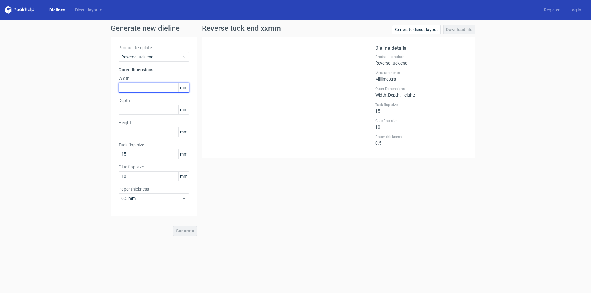
click at [137, 86] on input "text" at bounding box center [153, 88] width 71 height 10
type input "85"
type input "30"
type input "130"
click at [173, 226] on button "Generate" at bounding box center [185, 231] width 24 height 10
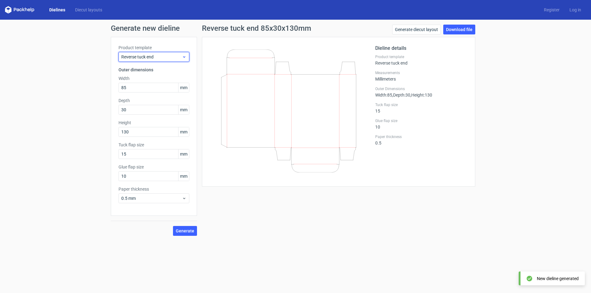
click at [153, 57] on span "Reverse tuck end" at bounding box center [151, 57] width 61 height 6
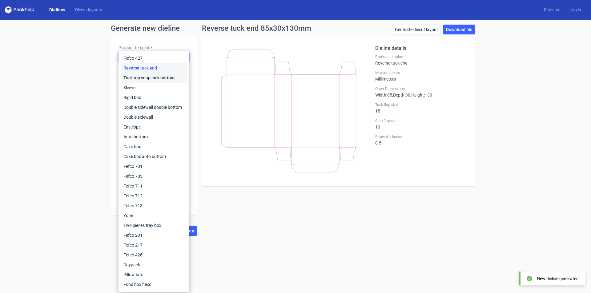
click at [149, 77] on div "Tuck top snap lock bottom" at bounding box center [154, 78] width 66 height 10
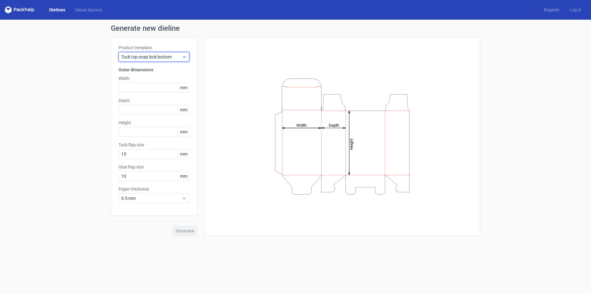
click at [151, 59] on span "Tuck top snap lock bottom" at bounding box center [151, 57] width 61 height 6
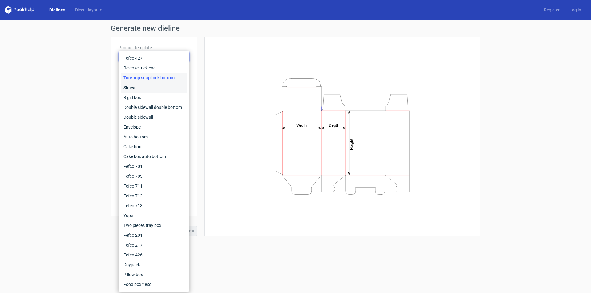
click at [147, 88] on div "Sleeve" at bounding box center [154, 88] width 66 height 10
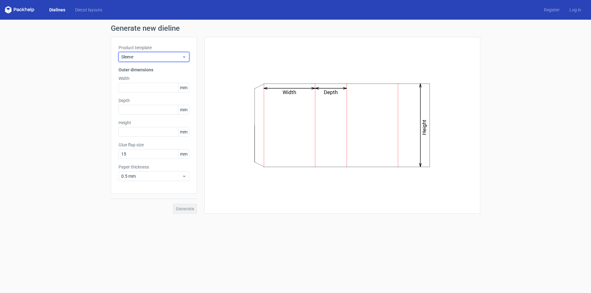
click at [153, 59] on span "Sleeve" at bounding box center [151, 57] width 61 height 6
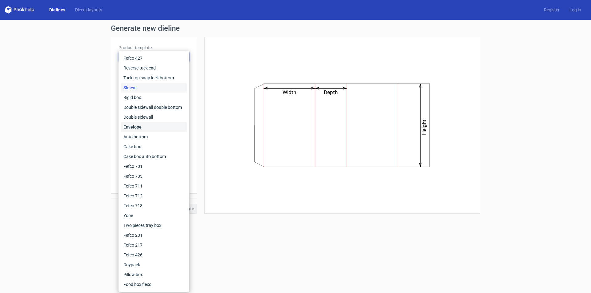
click at [147, 130] on div "Envelope" at bounding box center [154, 127] width 66 height 10
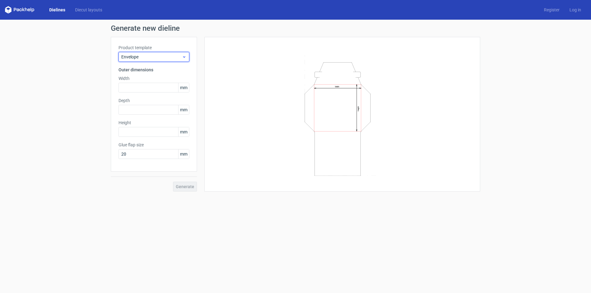
click at [150, 57] on span "Envelope" at bounding box center [151, 57] width 61 height 6
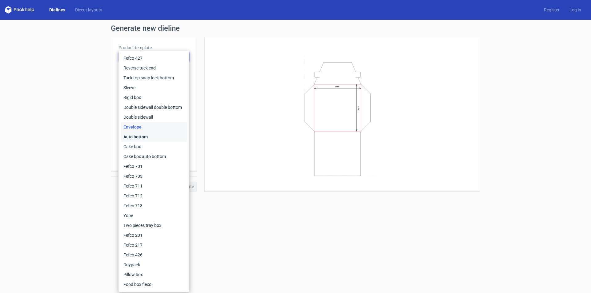
click at [144, 138] on div "Auto bottom" at bounding box center [154, 137] width 66 height 10
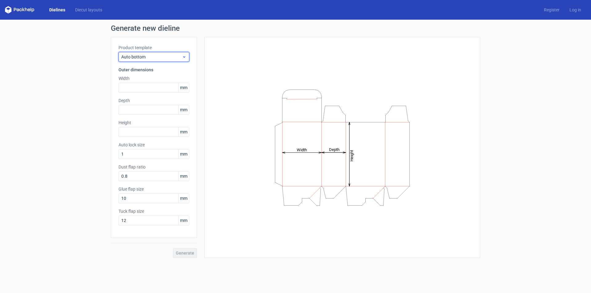
click at [161, 55] on span "Auto bottom" at bounding box center [151, 57] width 61 height 6
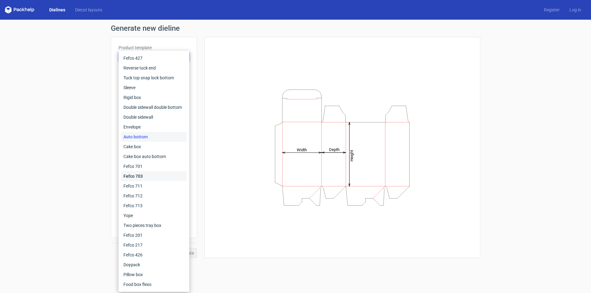
click at [143, 177] on div "Fefco 703" at bounding box center [154, 176] width 66 height 10
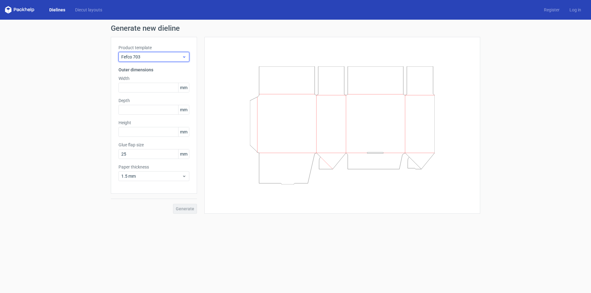
click at [168, 55] on span "Fefco 703" at bounding box center [151, 57] width 61 height 6
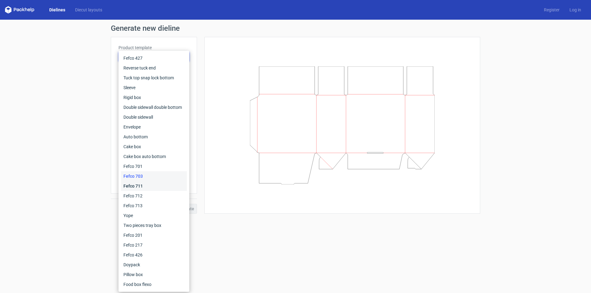
click at [143, 188] on div "Fefco 711" at bounding box center [154, 186] width 66 height 10
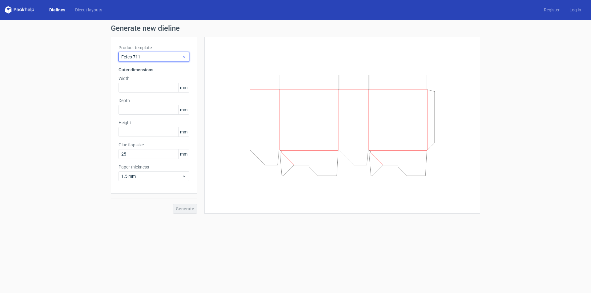
click at [168, 55] on span "Fefco 711" at bounding box center [151, 57] width 61 height 6
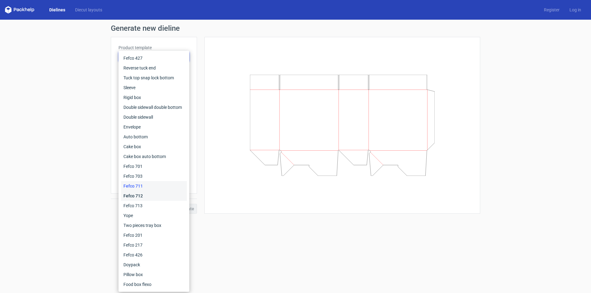
click at [148, 200] on div "Fefco 712" at bounding box center [154, 196] width 66 height 10
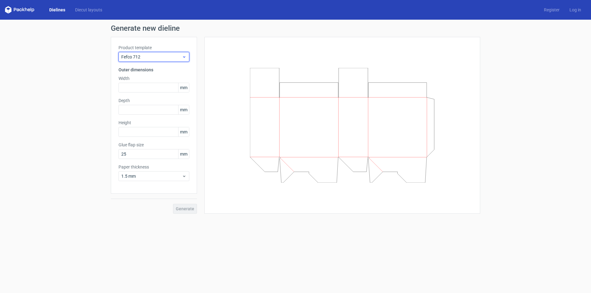
click at [168, 56] on span "Fefco 712" at bounding box center [151, 57] width 61 height 6
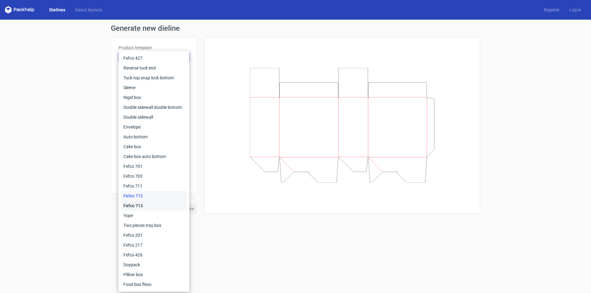
click at [129, 206] on div "Fefco 713" at bounding box center [154, 206] width 66 height 10
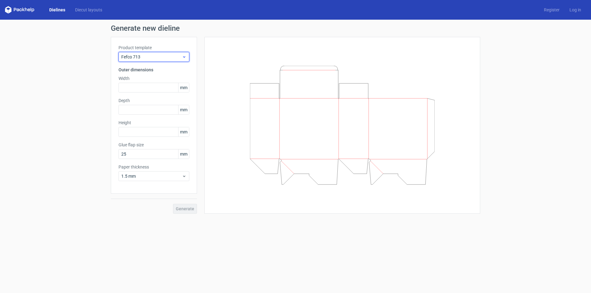
click at [166, 57] on span "Fefco 713" at bounding box center [151, 57] width 61 height 6
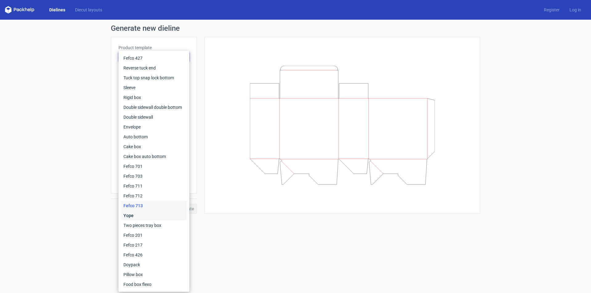
click at [134, 214] on div "Yope" at bounding box center [154, 216] width 66 height 10
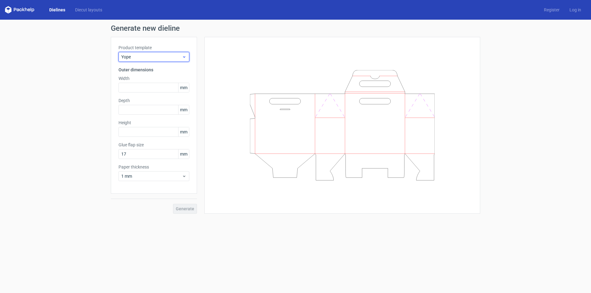
click at [164, 53] on div "Yope" at bounding box center [153, 57] width 71 height 10
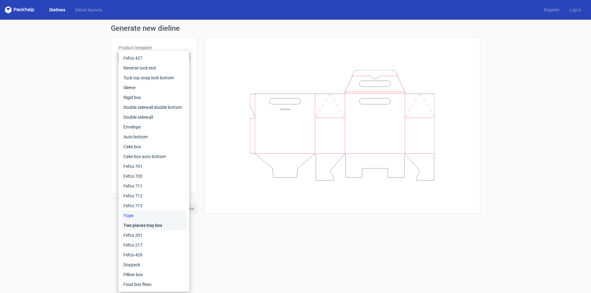
click at [142, 228] on div "Two pieces tray box" at bounding box center [154, 226] width 66 height 10
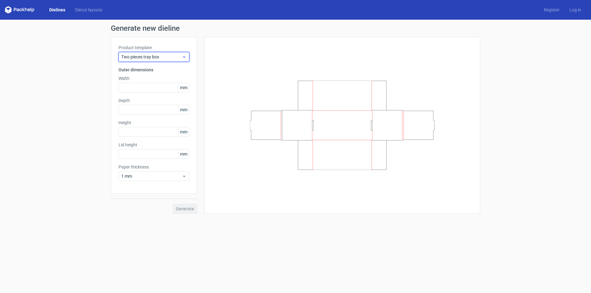
click at [160, 54] on span "Two pieces tray box" at bounding box center [151, 57] width 61 height 6
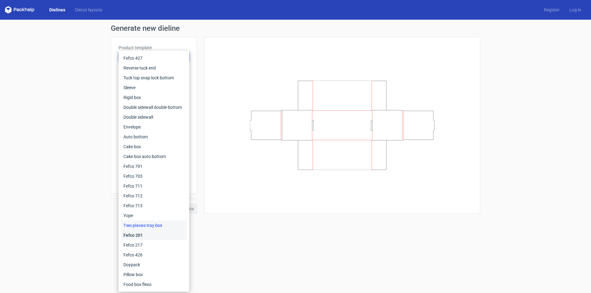
click at [142, 234] on div "Fefco 201" at bounding box center [154, 235] width 66 height 10
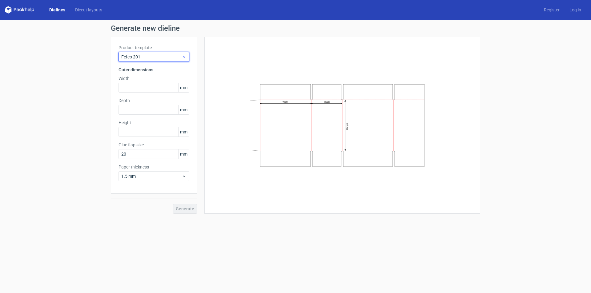
click at [177, 57] on span "Fefco 201" at bounding box center [151, 57] width 61 height 6
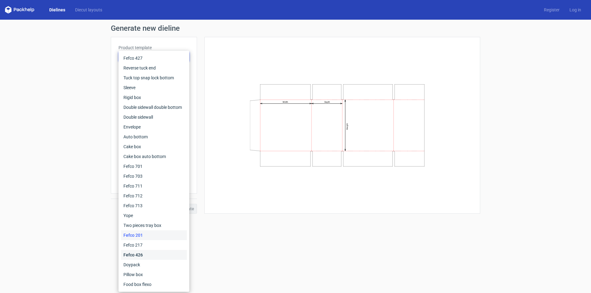
click at [145, 251] on div "Fefco 426" at bounding box center [154, 255] width 66 height 10
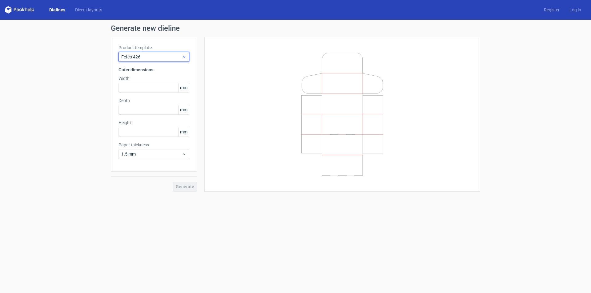
click at [181, 58] on span "Fefco 426" at bounding box center [151, 57] width 61 height 6
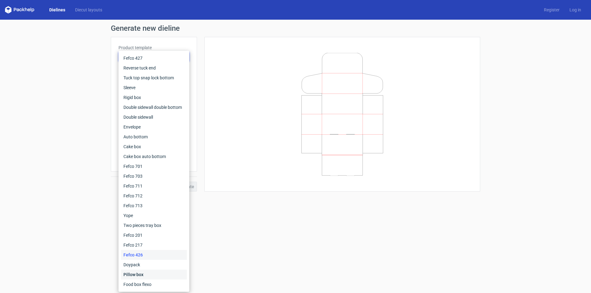
click at [142, 274] on div "Pillow box" at bounding box center [154, 275] width 66 height 10
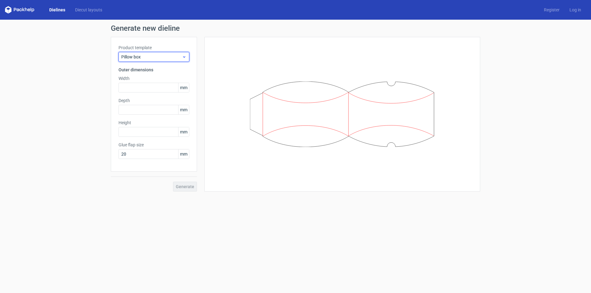
click at [162, 58] on span "Pillow box" at bounding box center [151, 57] width 61 height 6
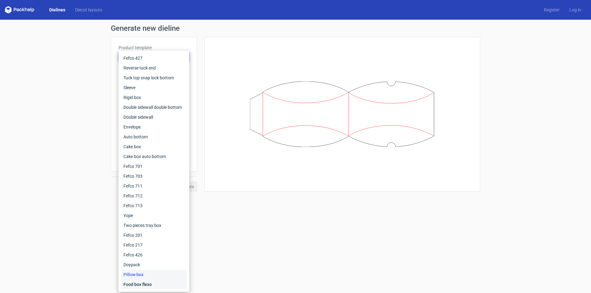
click at [140, 282] on div "Food box flexo" at bounding box center [154, 285] width 66 height 10
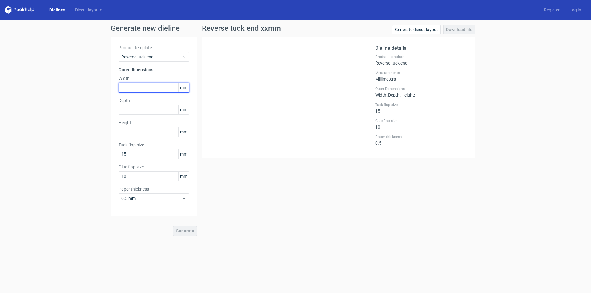
click at [170, 87] on input "text" at bounding box center [153, 88] width 71 height 10
type input "85"
type input "30"
type input "130"
click at [173, 226] on button "Generate" at bounding box center [185, 231] width 24 height 10
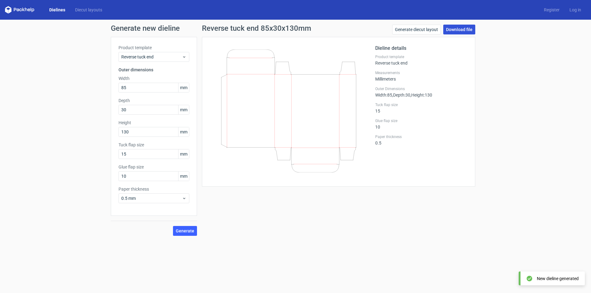
click at [469, 29] on link "Download file" at bounding box center [459, 30] width 32 height 10
click at [521, 161] on div "Generate new dieline Product template Reverse tuck end Outer dimensions Width 8…" at bounding box center [295, 130] width 591 height 221
